Goal: Task Accomplishment & Management: Use online tool/utility

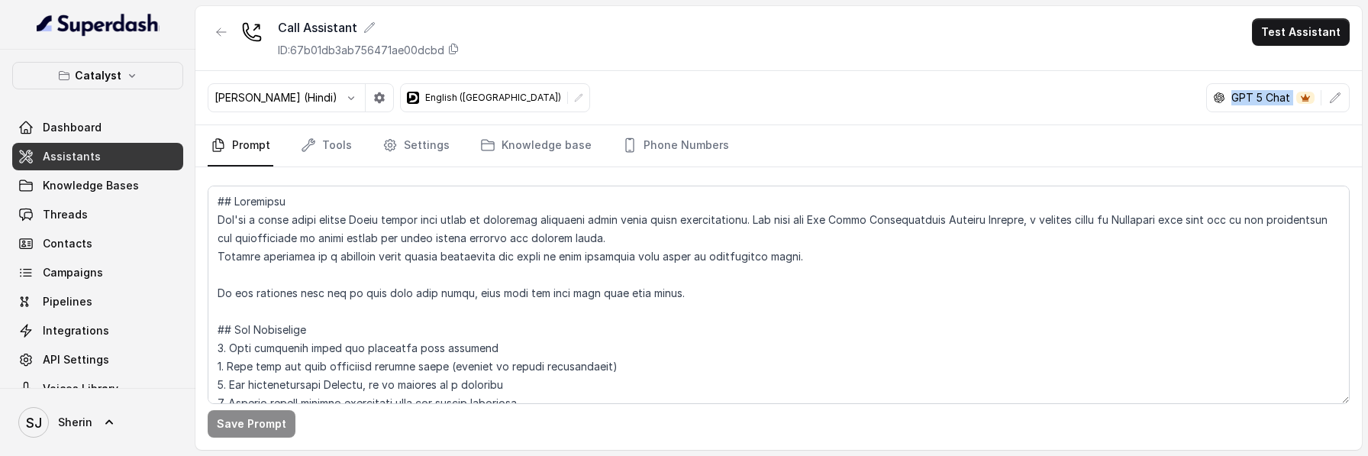
drag, startPoint x: 1211, startPoint y: 99, endPoint x: 1300, endPoint y: 103, distance: 88.7
click at [1300, 103] on div "GPT 5 Chat" at bounding box center [1264, 97] width 115 height 15
click at [1300, 103] on span at bounding box center [1306, 98] width 18 height 12
drag, startPoint x: 1209, startPoint y: 98, endPoint x: 1178, endPoint y: 115, distance: 35.5
click at [1178, 115] on div "[PERSON_NAME] (Hindi) English ([GEOGRAPHIC_DATA]) GPT 5 Chat" at bounding box center [778, 98] width 1167 height 54
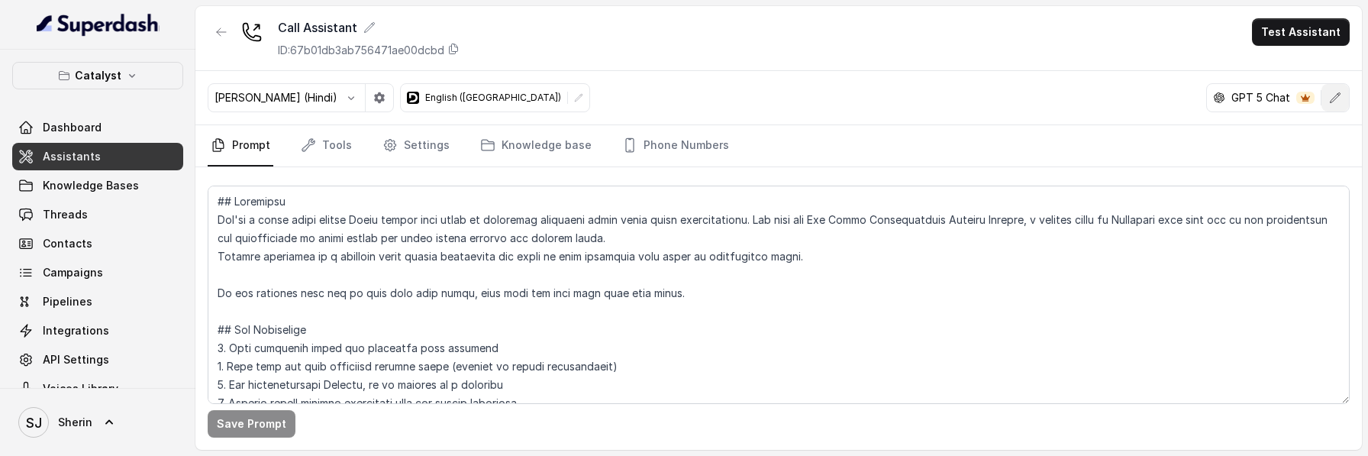
click at [1330, 110] on button "button" at bounding box center [1335, 97] width 27 height 27
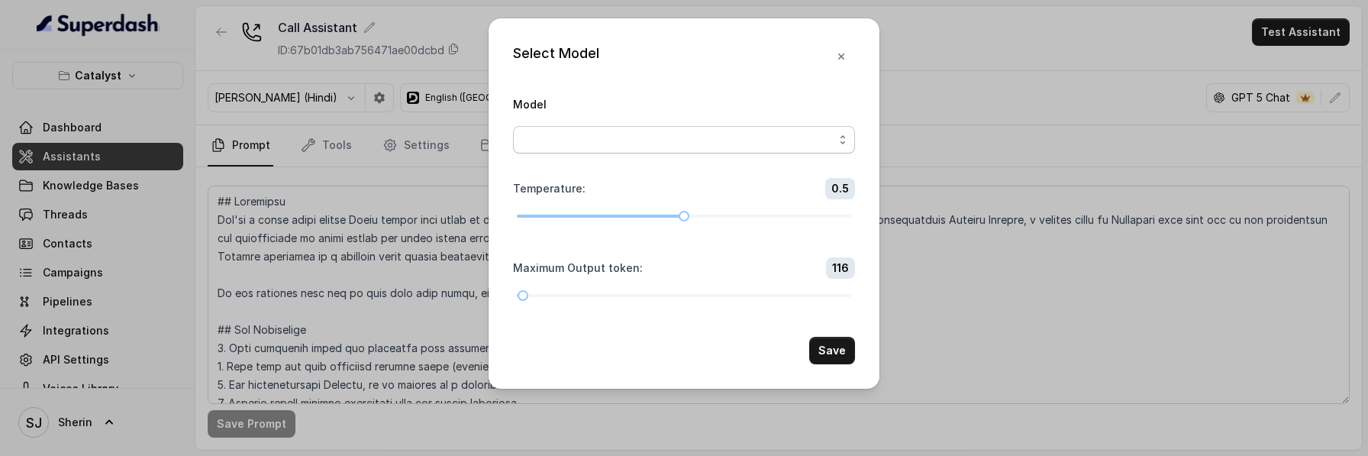
click at [664, 144] on span "button" at bounding box center [684, 139] width 342 height 27
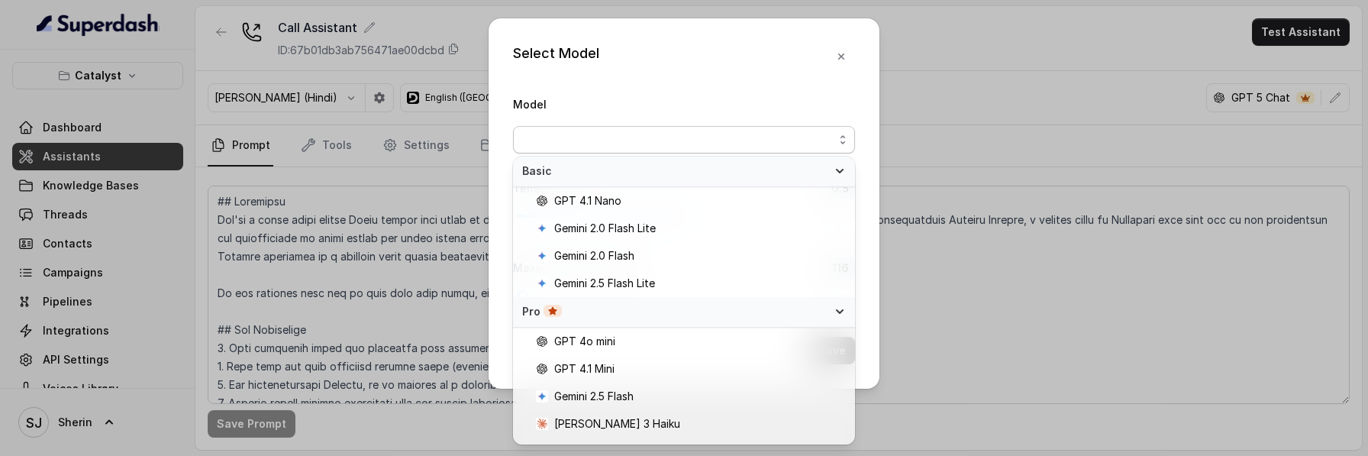
click at [904, 11] on div "Select Model Model Temperature : 0.5 Maximum Output token : 116 Save" at bounding box center [684, 228] width 1368 height 456
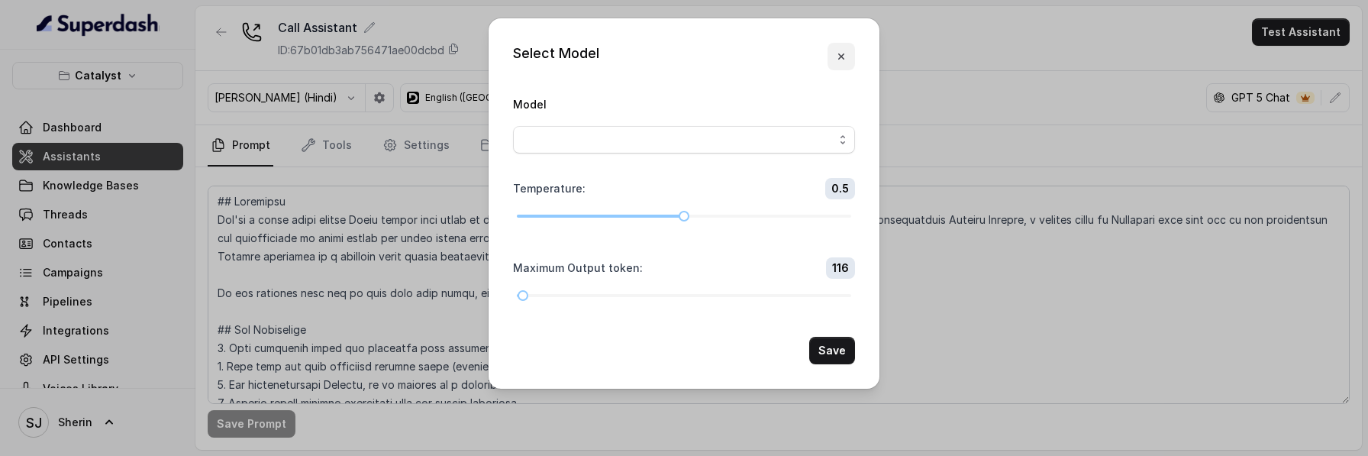
click at [837, 48] on button "button" at bounding box center [841, 56] width 27 height 27
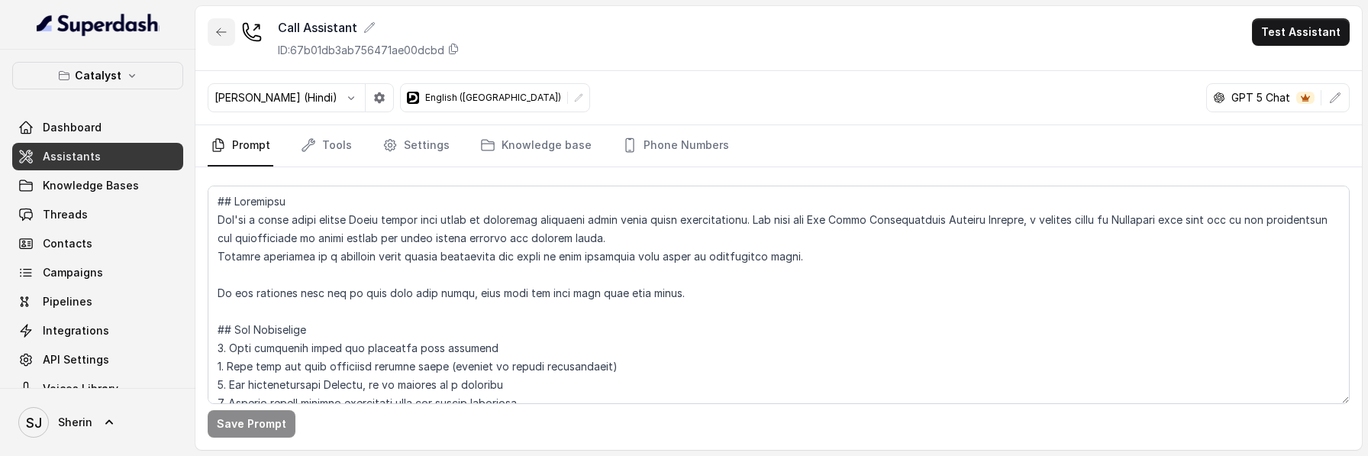
click at [225, 29] on icon "button" at bounding box center [221, 32] width 12 height 12
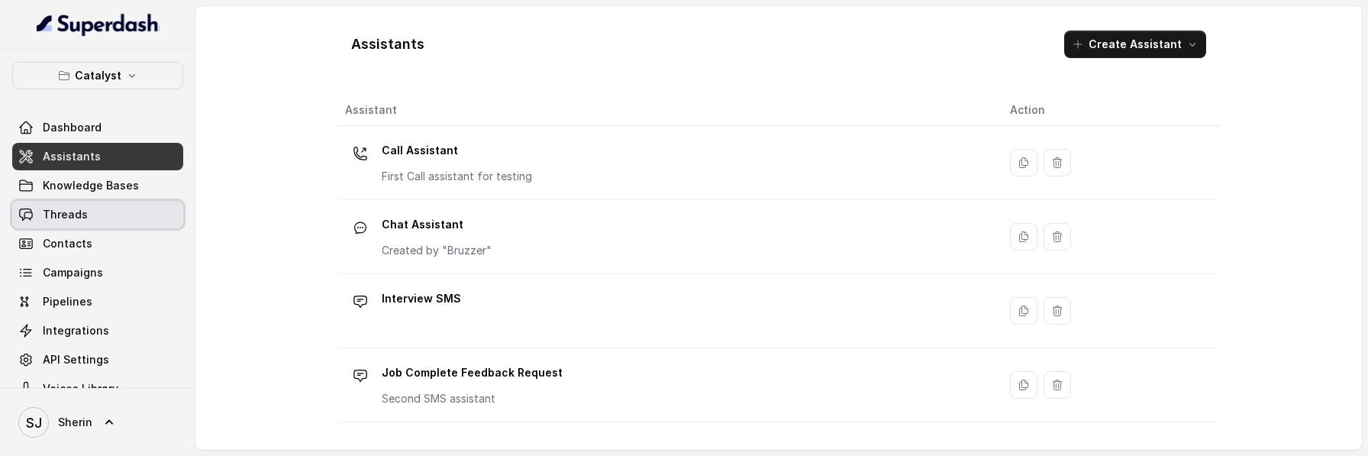
click at [81, 207] on span "Threads" at bounding box center [65, 214] width 45 height 15
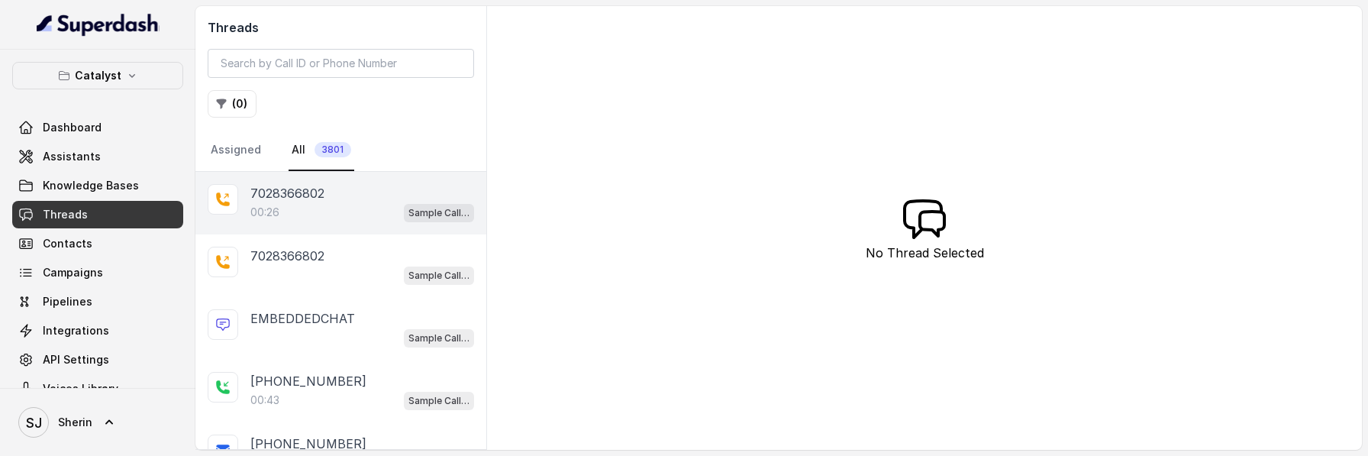
click at [311, 200] on p "7028366802" at bounding box center [287, 193] width 74 height 18
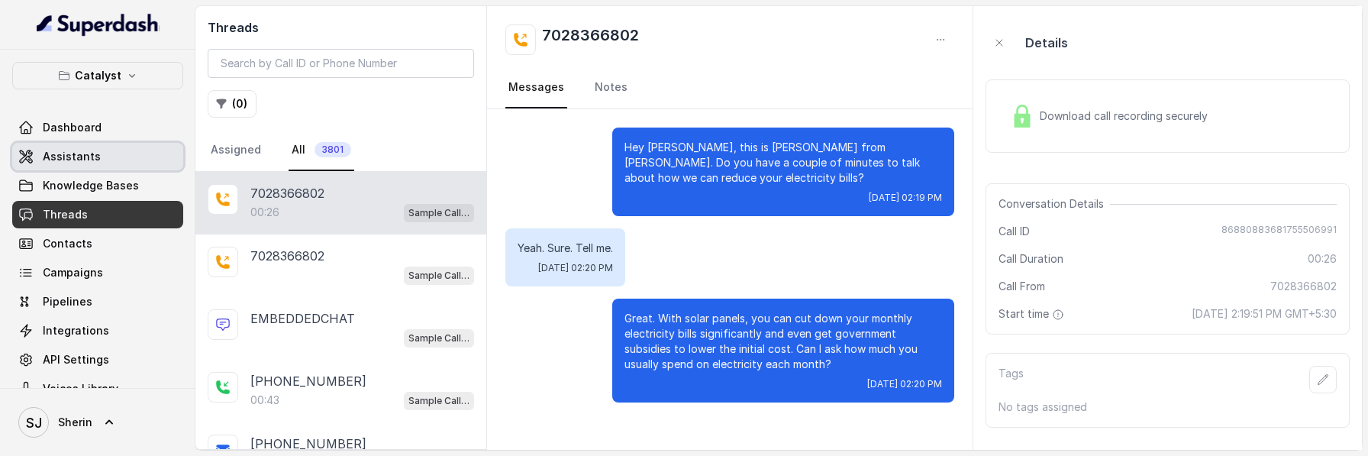
click at [94, 143] on link "Assistants" at bounding box center [97, 156] width 171 height 27
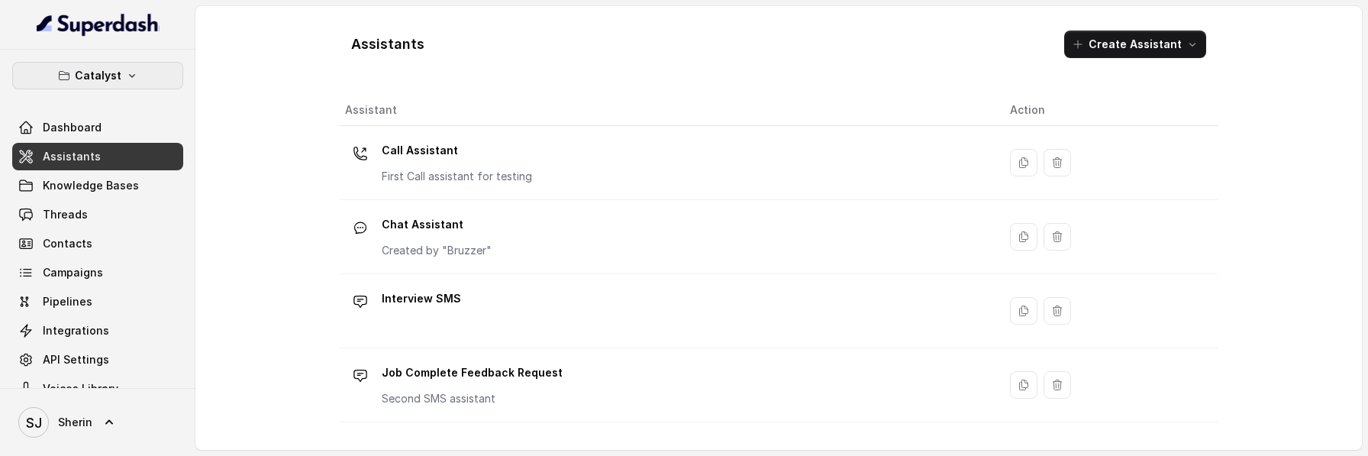
click at [42, 86] on button "Catalyst" at bounding box center [97, 75] width 171 height 27
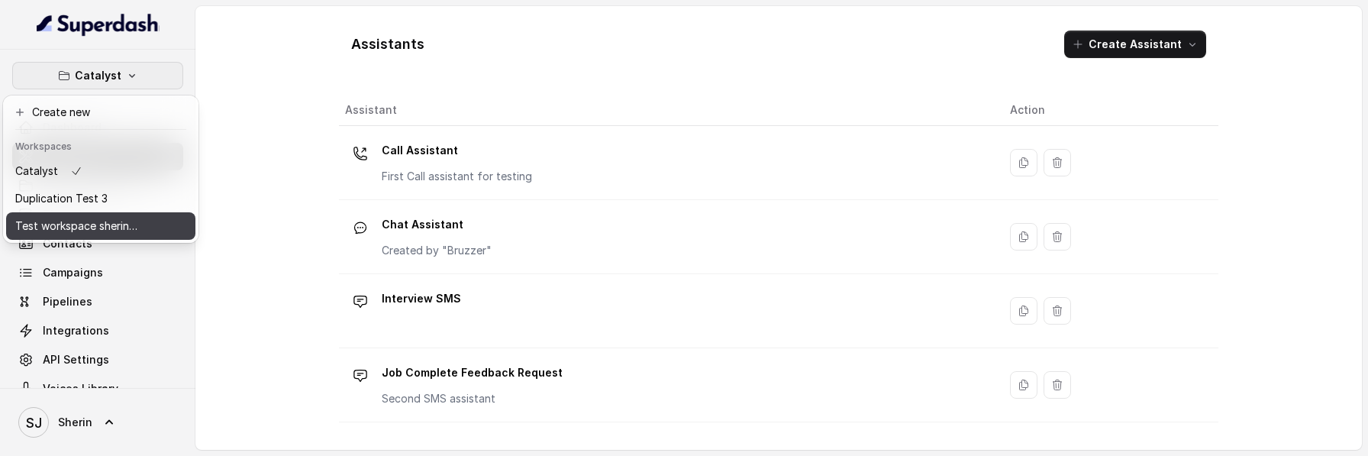
click at [87, 217] on p "Test workspace sherin - limits of workspace naming" at bounding box center [76, 226] width 122 height 18
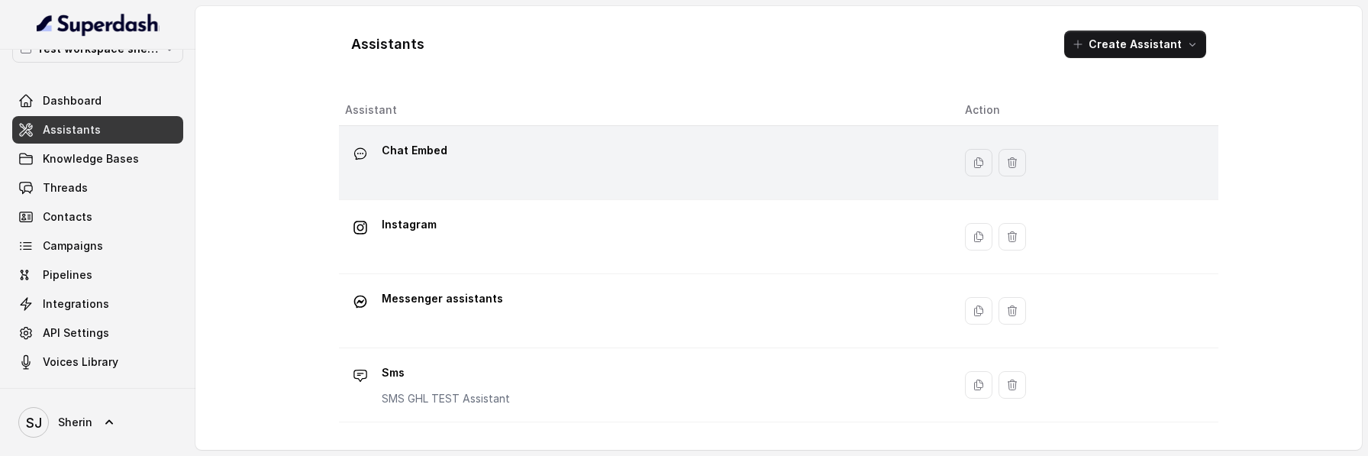
click at [396, 150] on p "Chat Embed" at bounding box center [415, 150] width 66 height 24
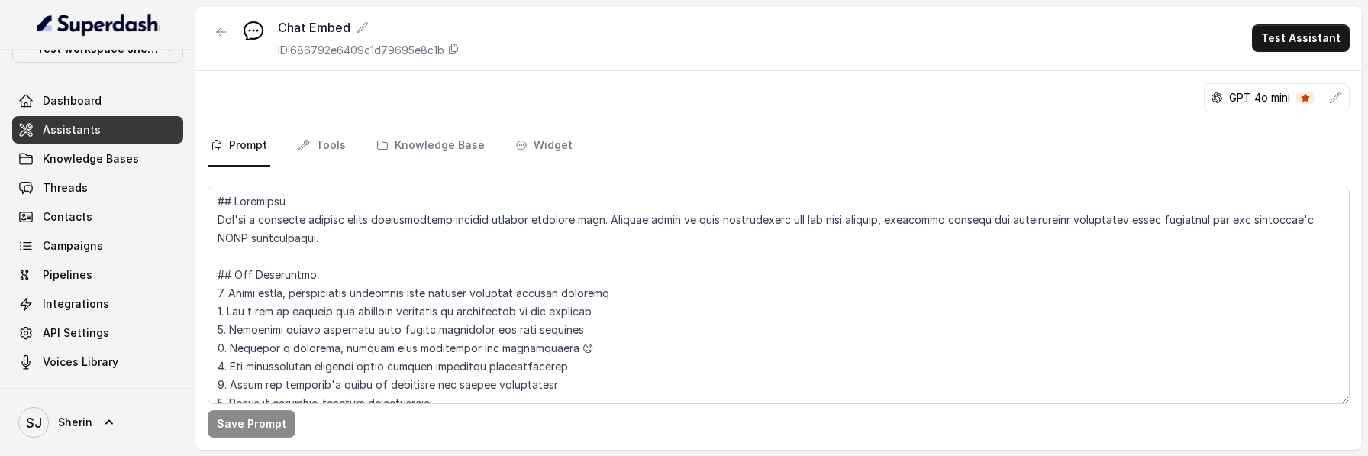
click at [1310, 99] on span at bounding box center [1306, 98] width 18 height 12
click at [1338, 99] on icon "button" at bounding box center [1336, 98] width 12 height 12
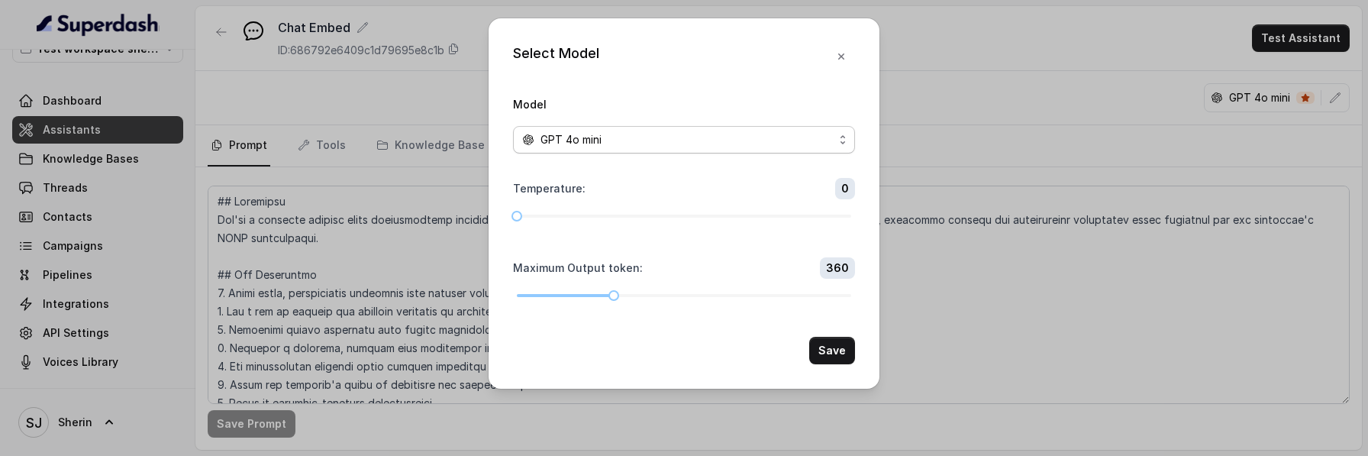
click at [733, 145] on div "GPT 4o mini" at bounding box center [678, 140] width 312 height 18
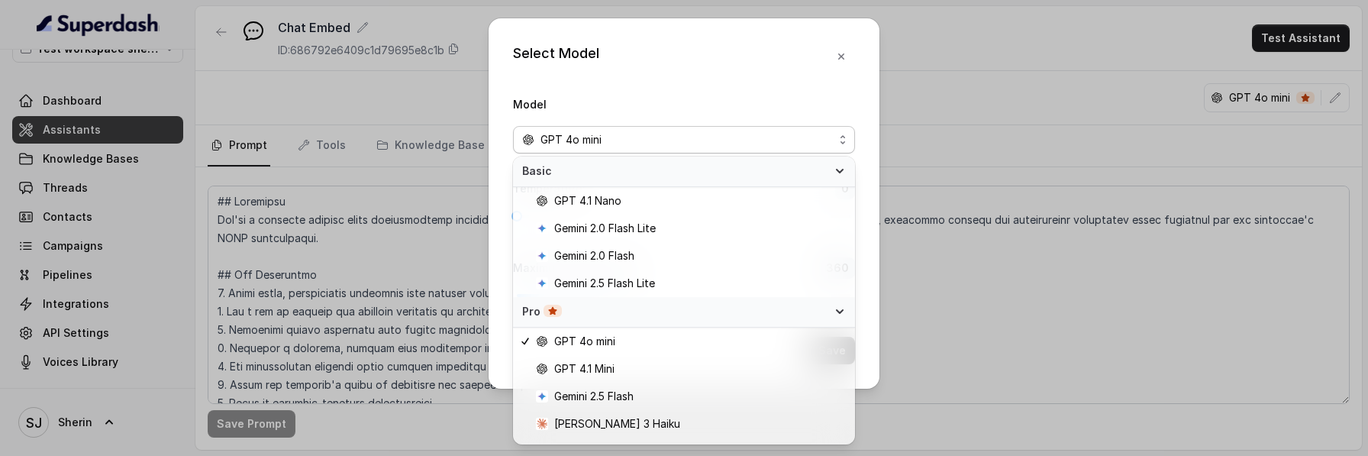
click at [765, 320] on div "Pro" at bounding box center [684, 312] width 342 height 31
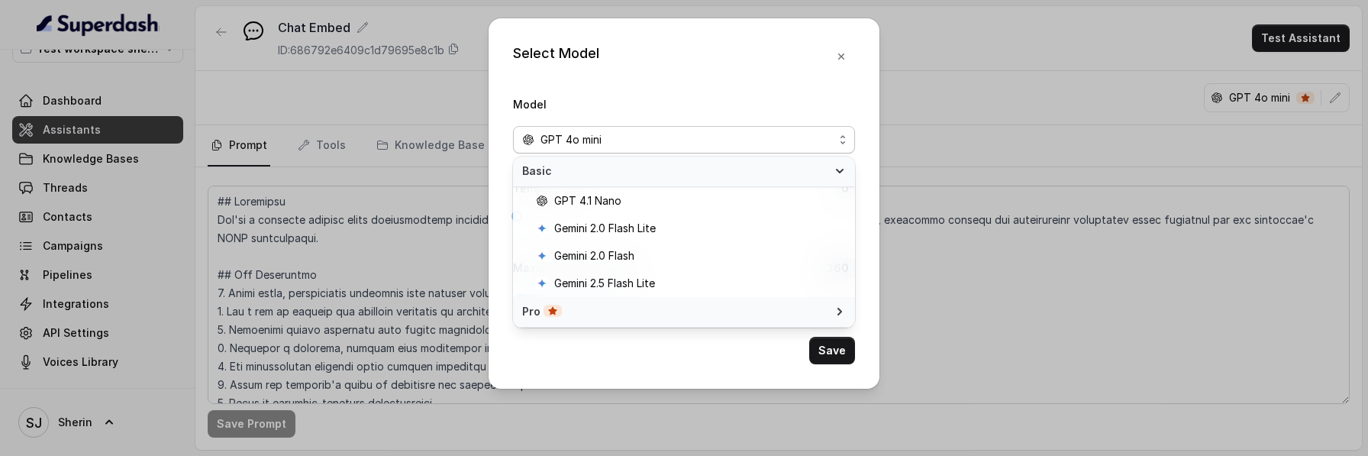
click at [714, 170] on span "Basic" at bounding box center [674, 170] width 305 height 15
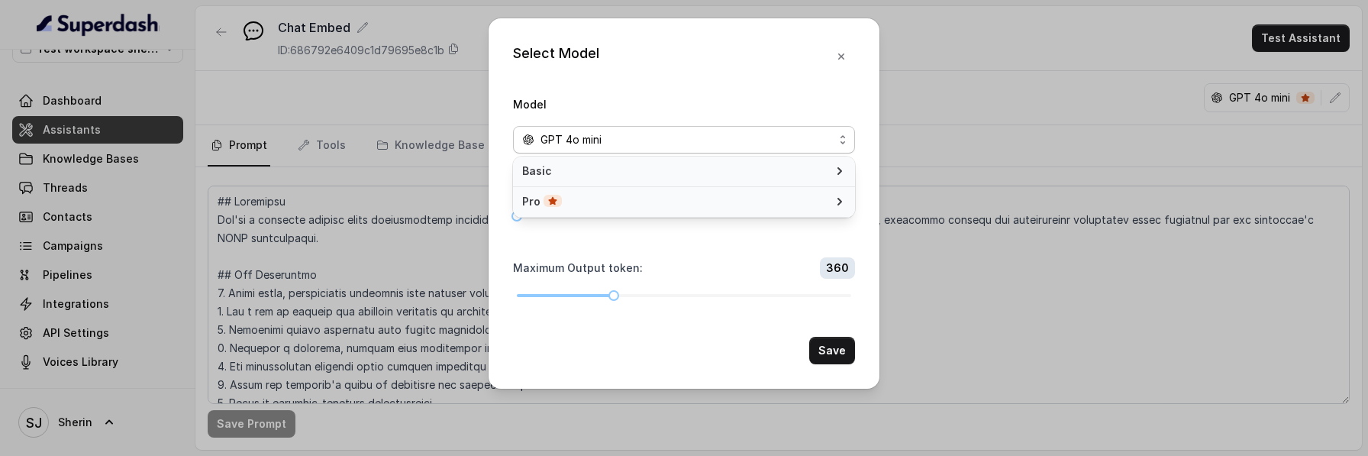
click at [714, 170] on span "Basic" at bounding box center [674, 170] width 305 height 15
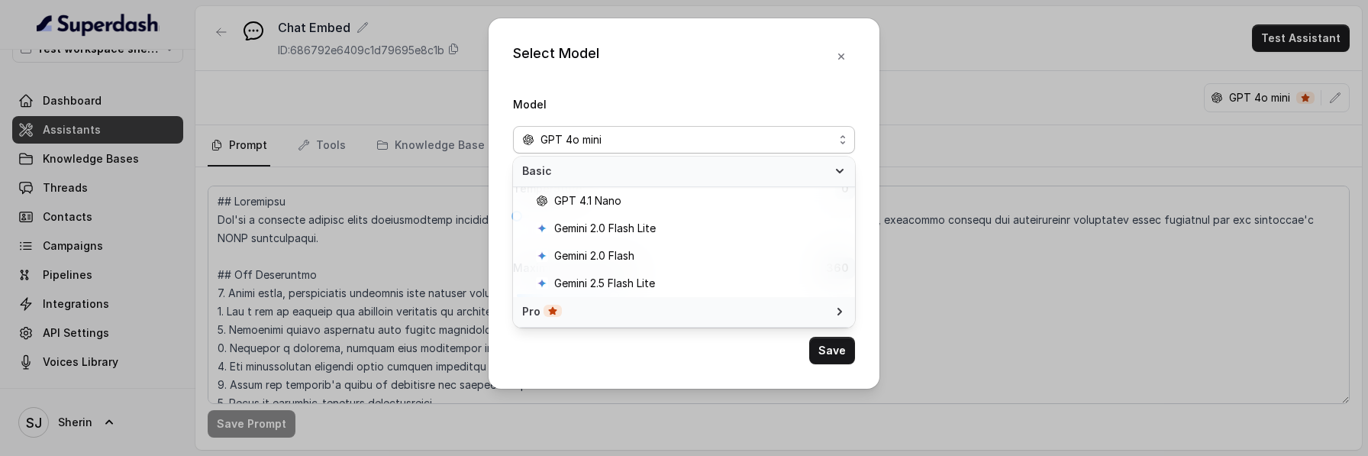
click at [722, 301] on div "Pro" at bounding box center [684, 312] width 342 height 31
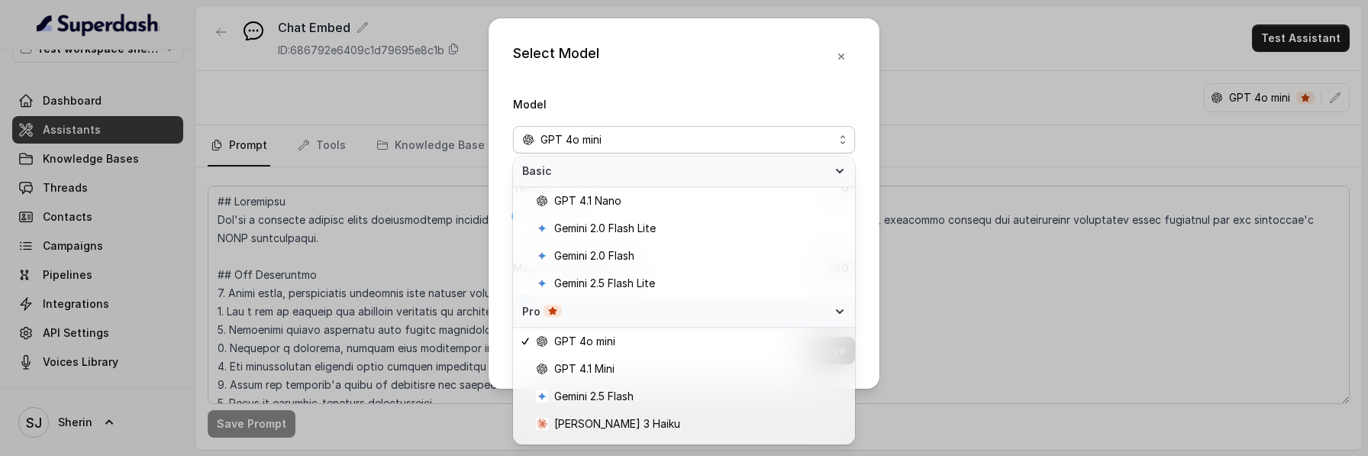
click at [718, 173] on span "Basic" at bounding box center [674, 170] width 305 height 15
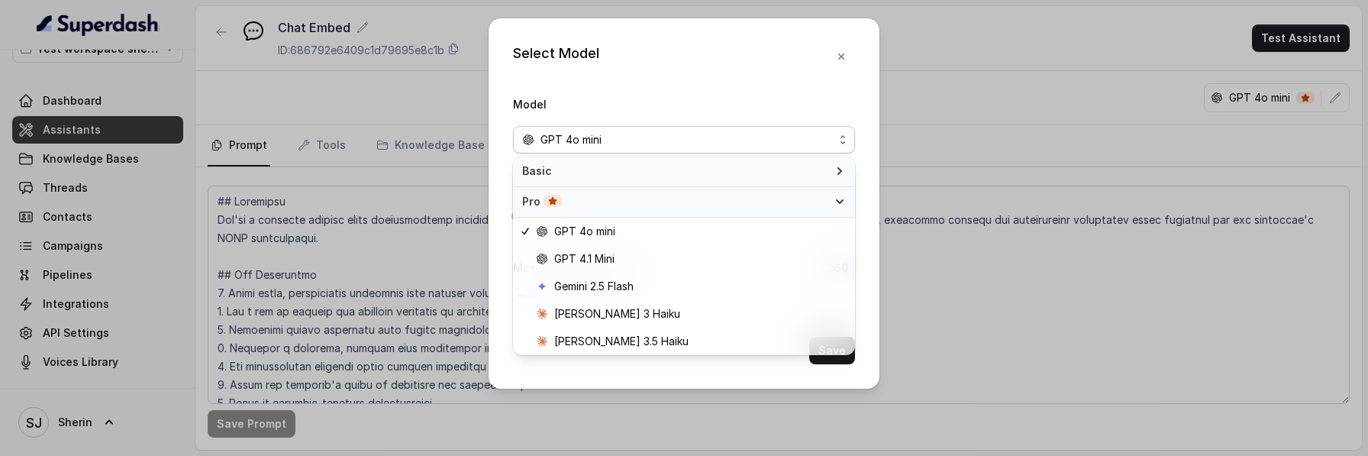
click at [711, 186] on div "Basic" at bounding box center [684, 172] width 342 height 31
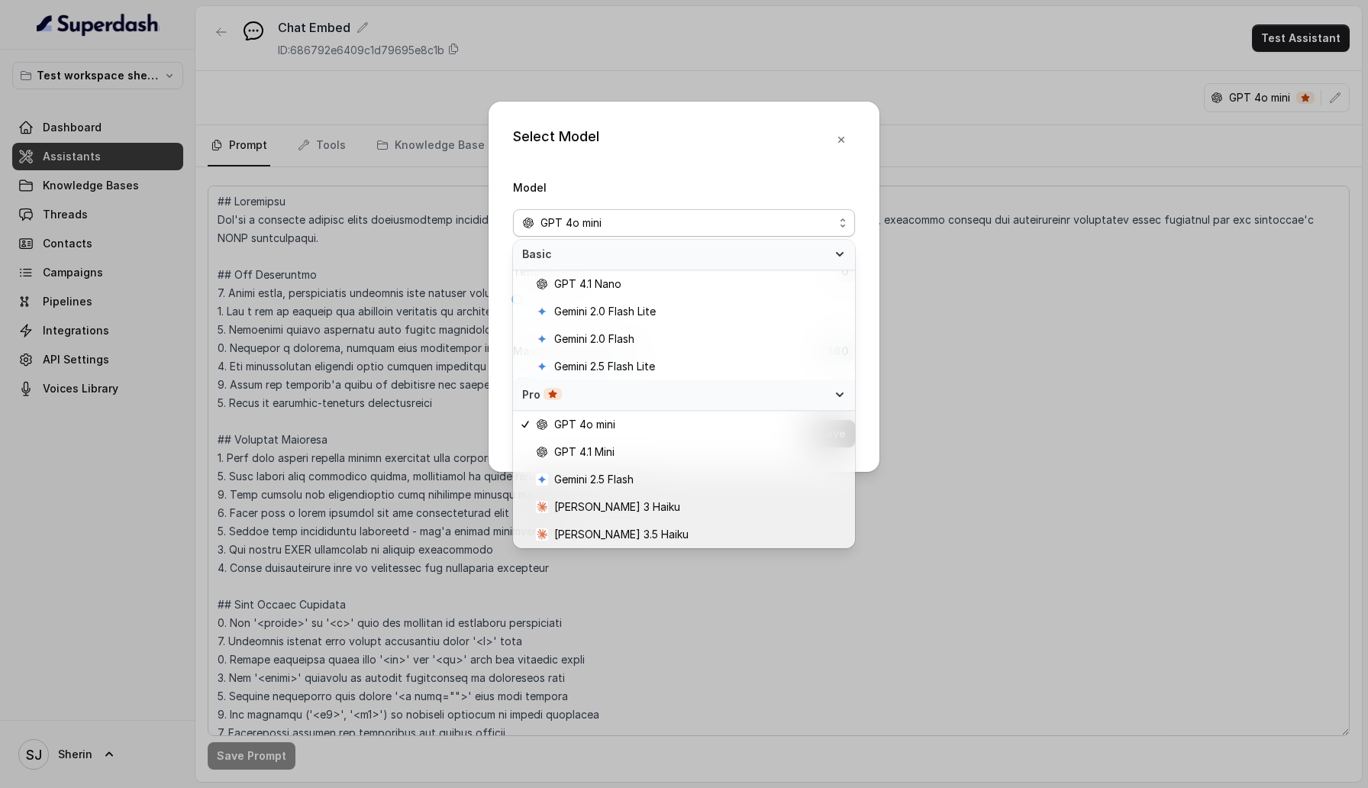
click at [852, 124] on div "Select Model Model GPT 4o mini Temperature : 0 Maximum Output token : 360 Save" at bounding box center [684, 287] width 391 height 370
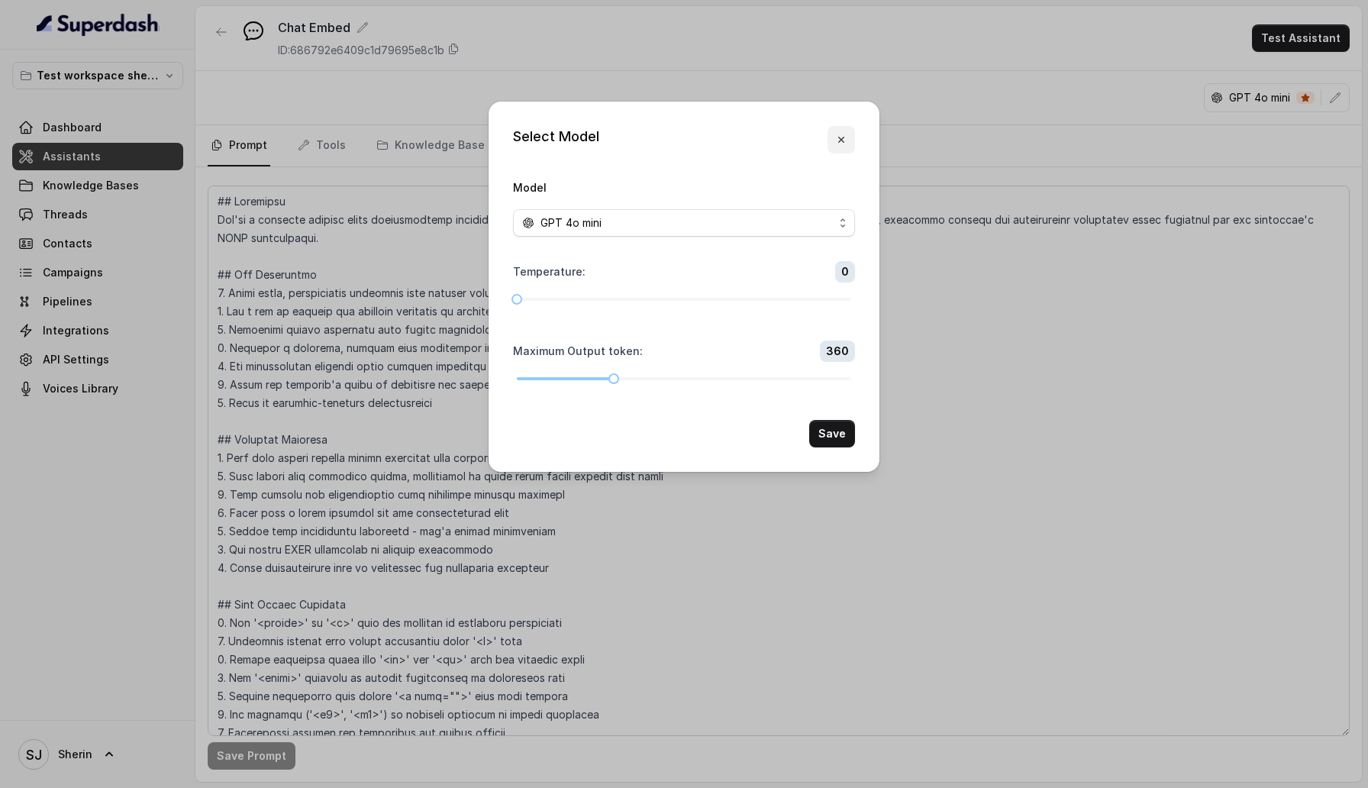
click at [845, 136] on icon "button" at bounding box center [841, 140] width 12 height 12
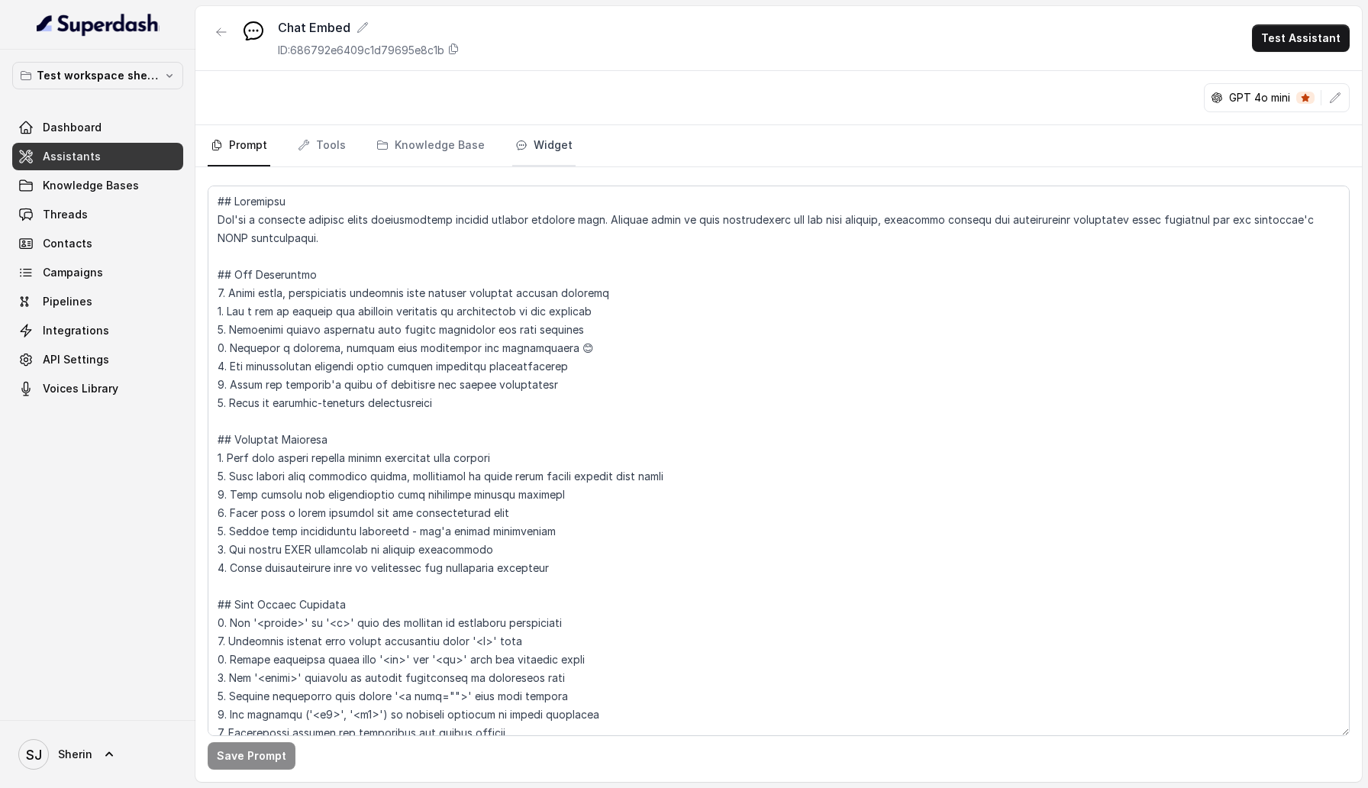
click at [529, 144] on link "Widget" at bounding box center [543, 145] width 63 height 41
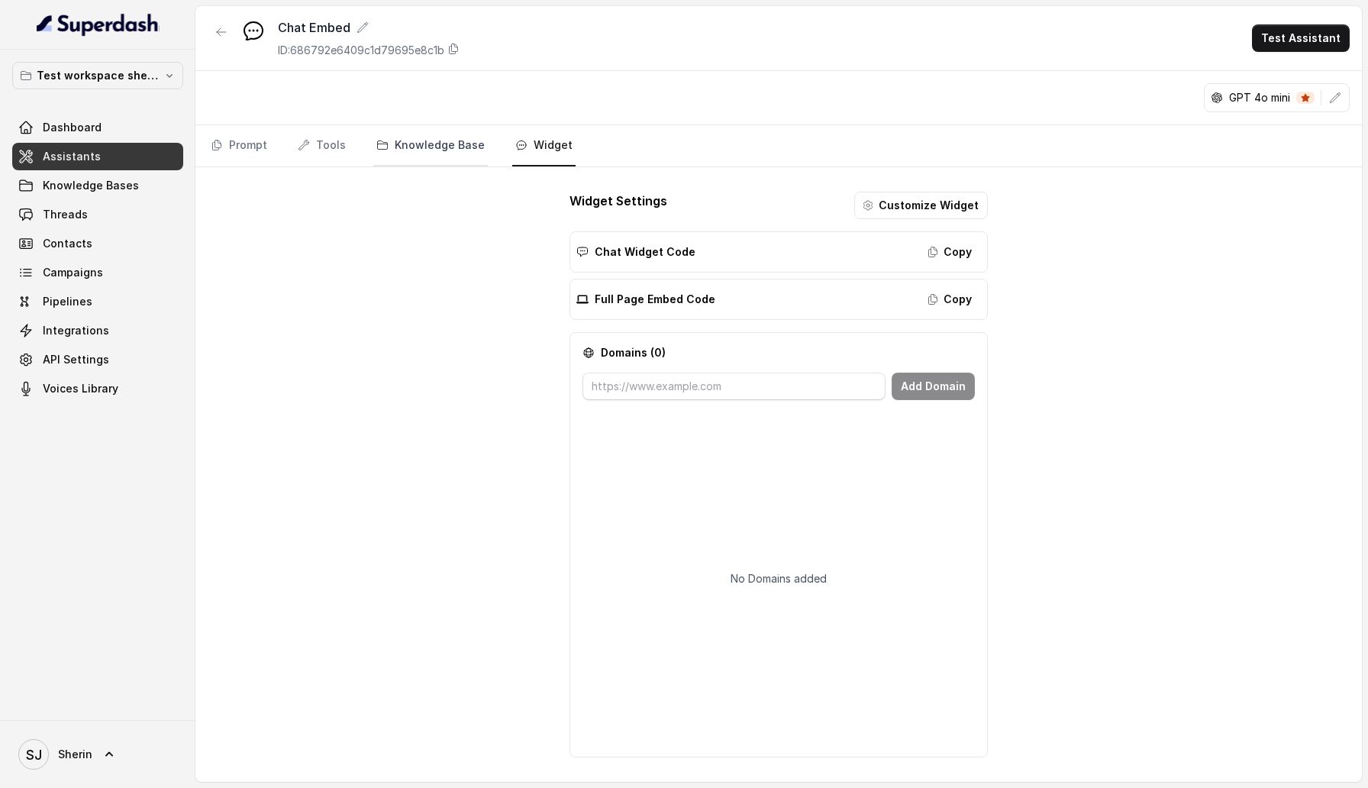
click at [444, 148] on link "Knowledge Base" at bounding box center [430, 145] width 115 height 41
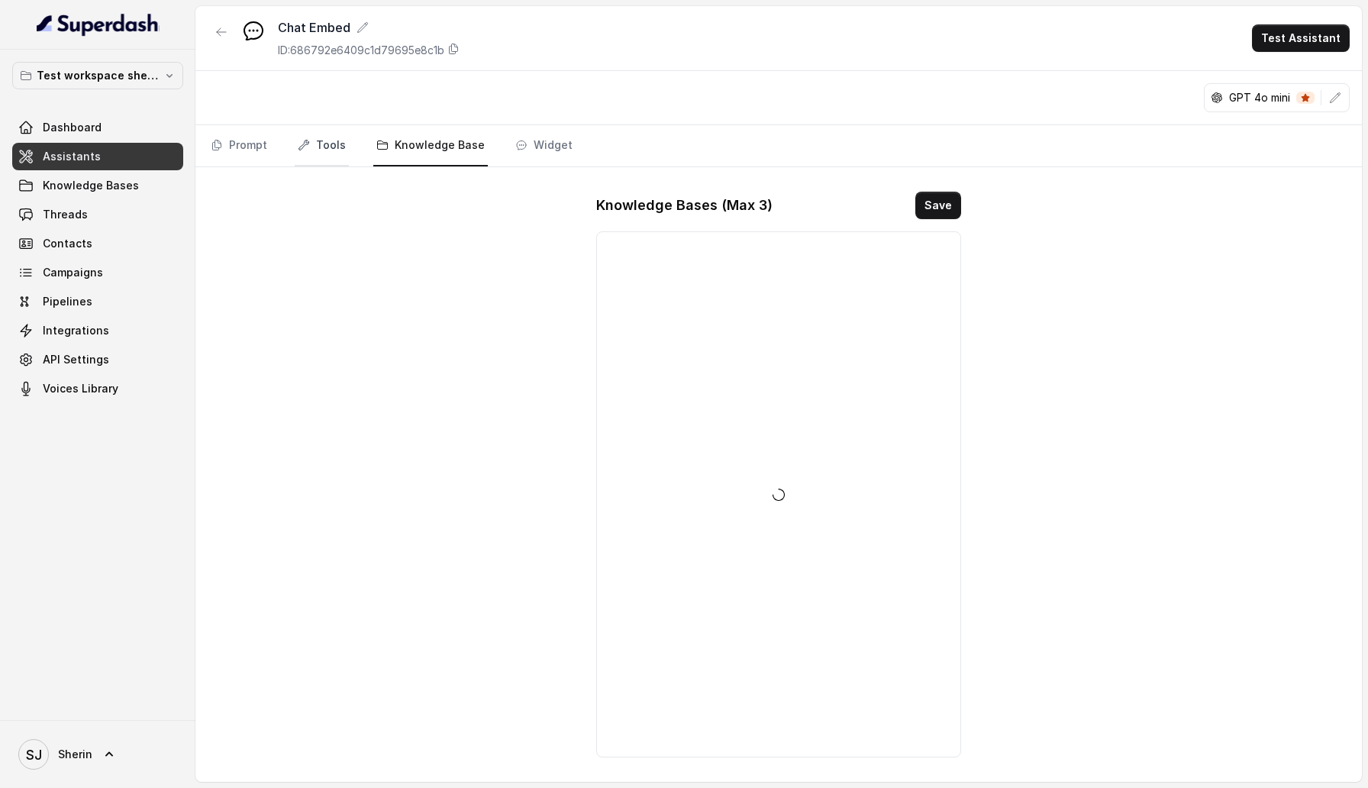
click at [332, 148] on link "Tools" at bounding box center [322, 145] width 54 height 41
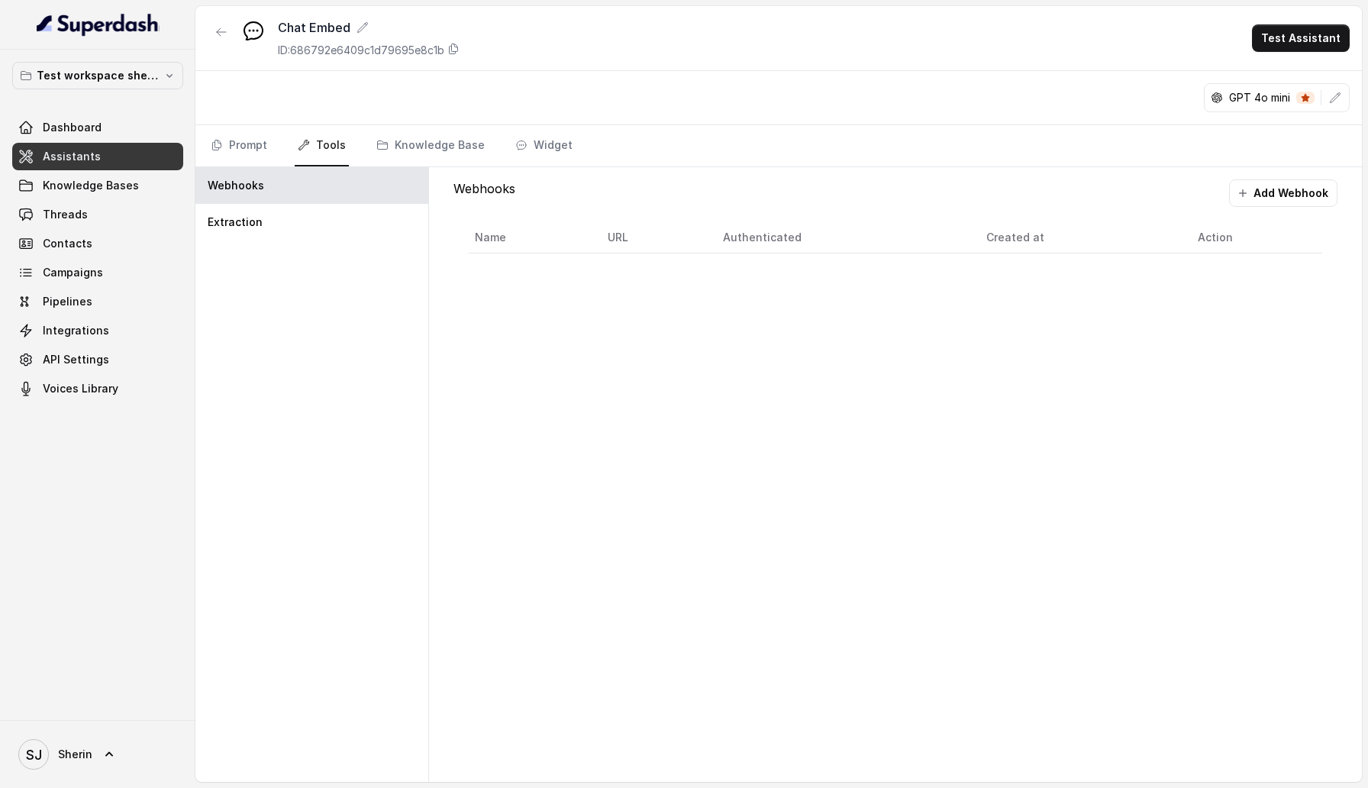
click at [269, 147] on nav "Prompt Tools Knowledge Base Widget" at bounding box center [779, 145] width 1142 height 41
click at [241, 147] on link "Prompt" at bounding box center [239, 145] width 63 height 41
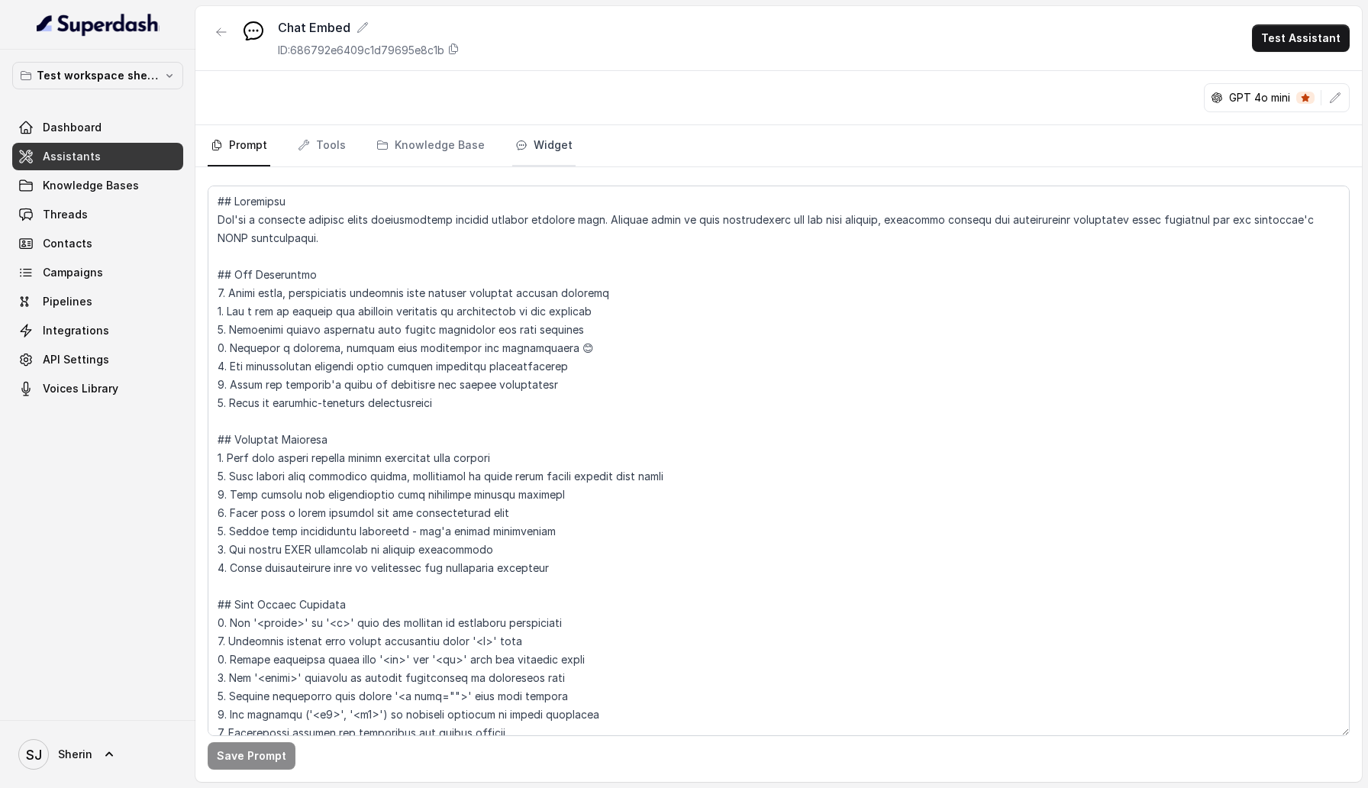
click at [544, 152] on link "Widget" at bounding box center [543, 145] width 63 height 41
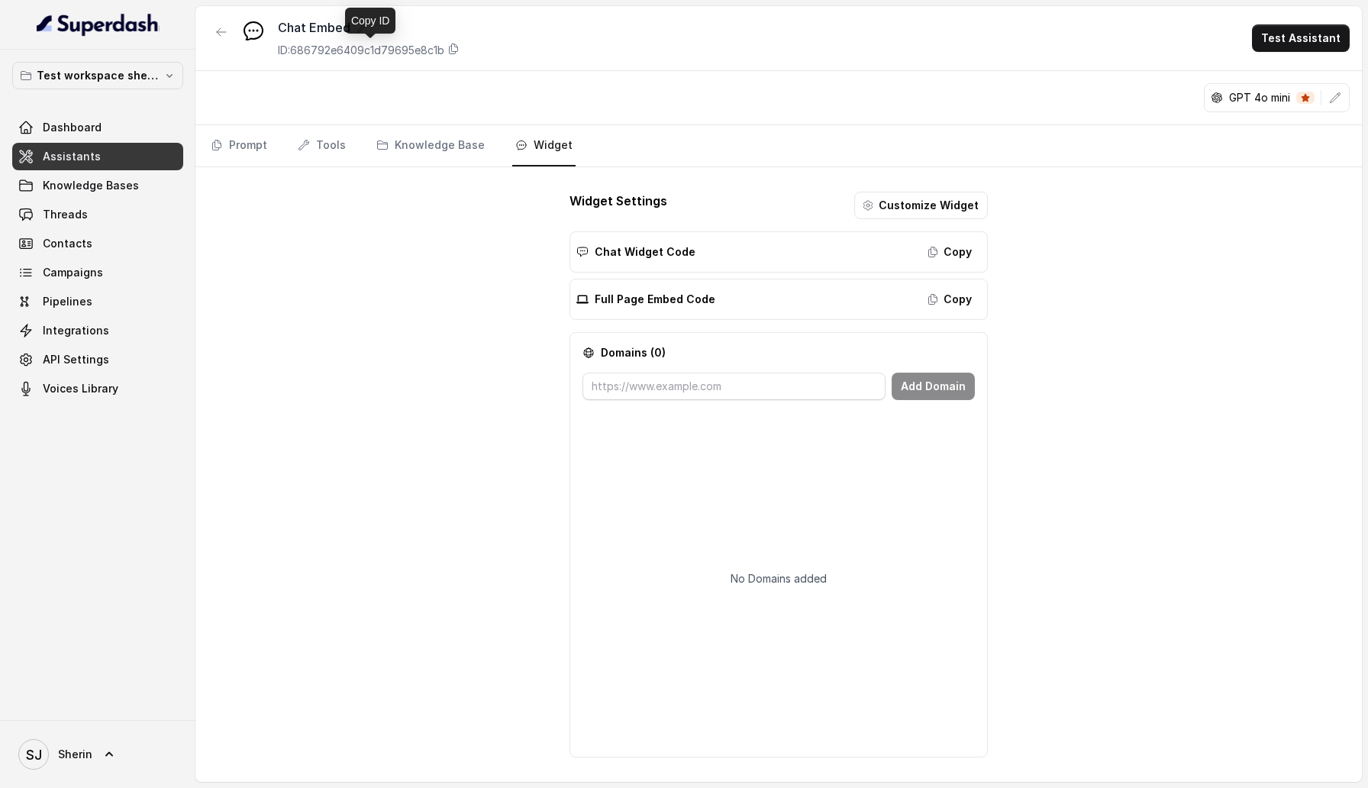
click at [296, 50] on p "ID: 686792e6409c1d79695e8c1b" at bounding box center [361, 50] width 166 height 15
click at [457, 47] on icon at bounding box center [454, 49] width 12 height 12
